Goal: Information Seeking & Learning: Learn about a topic

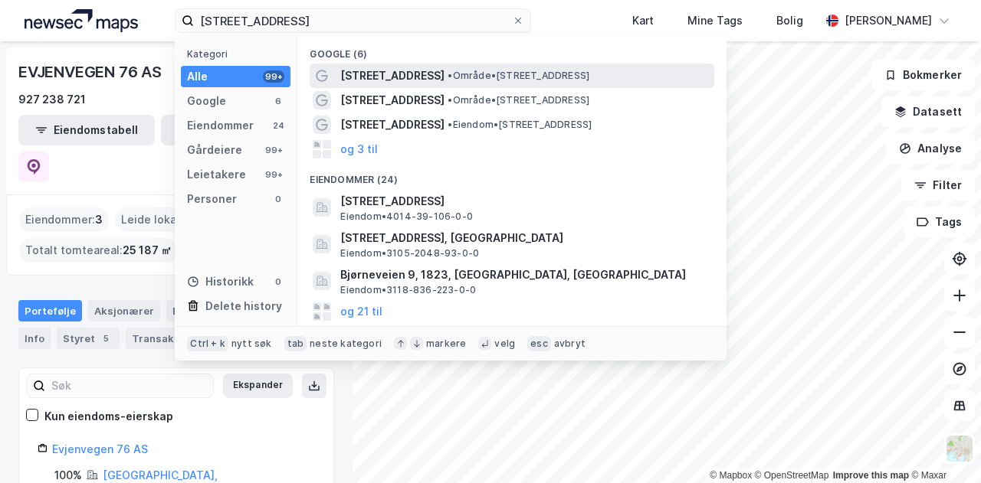
type input "[STREET_ADDRESS]"
click at [364, 71] on span "[STREET_ADDRESS]" at bounding box center [392, 76] width 104 height 18
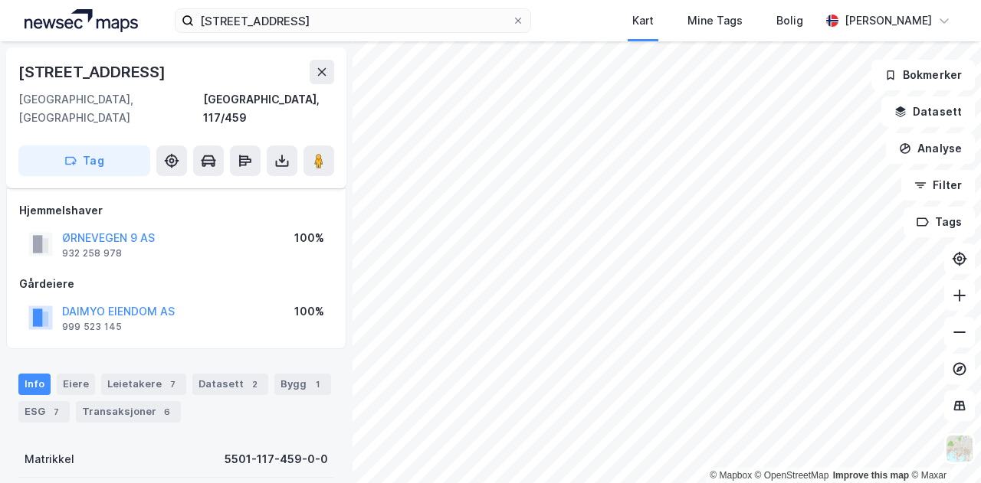
scroll to position [13, 0]
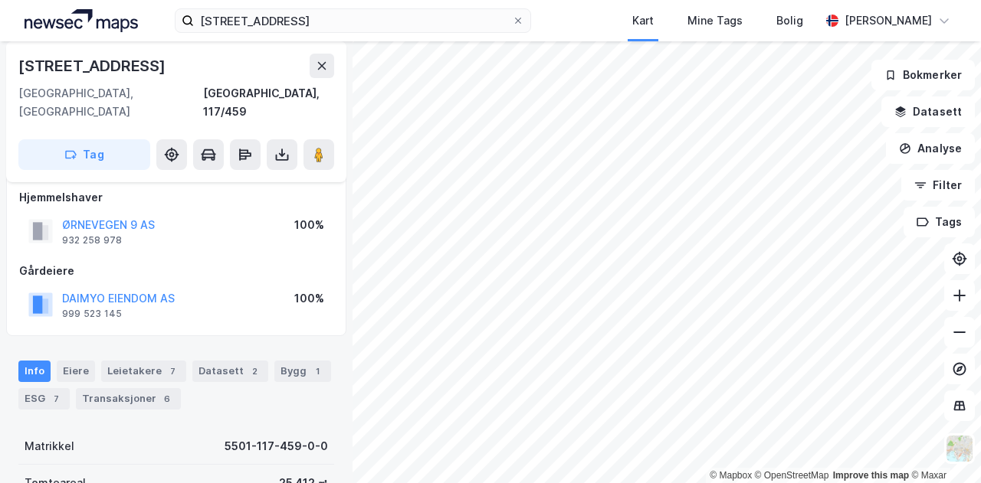
scroll to position [166, 0]
